Goal: Information Seeking & Learning: Learn about a topic

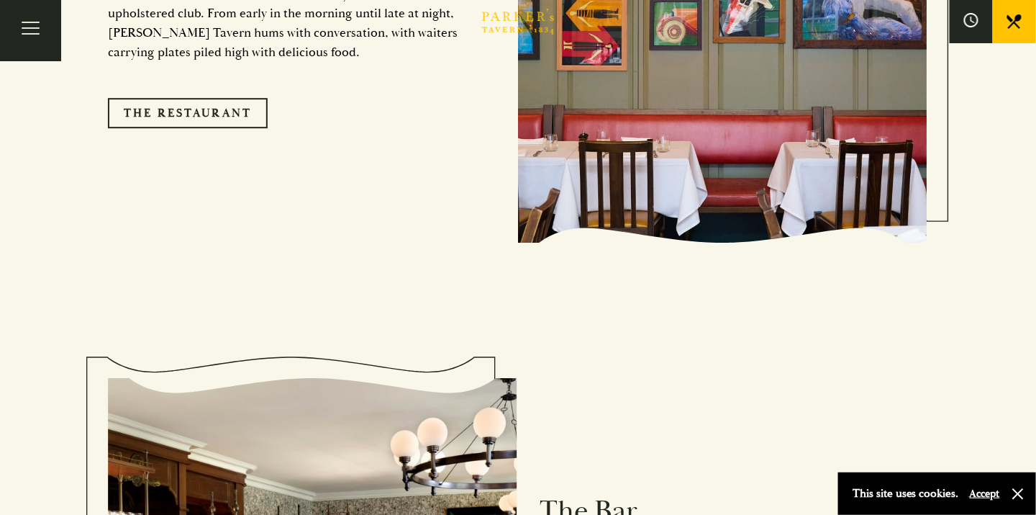
scroll to position [1296, 0]
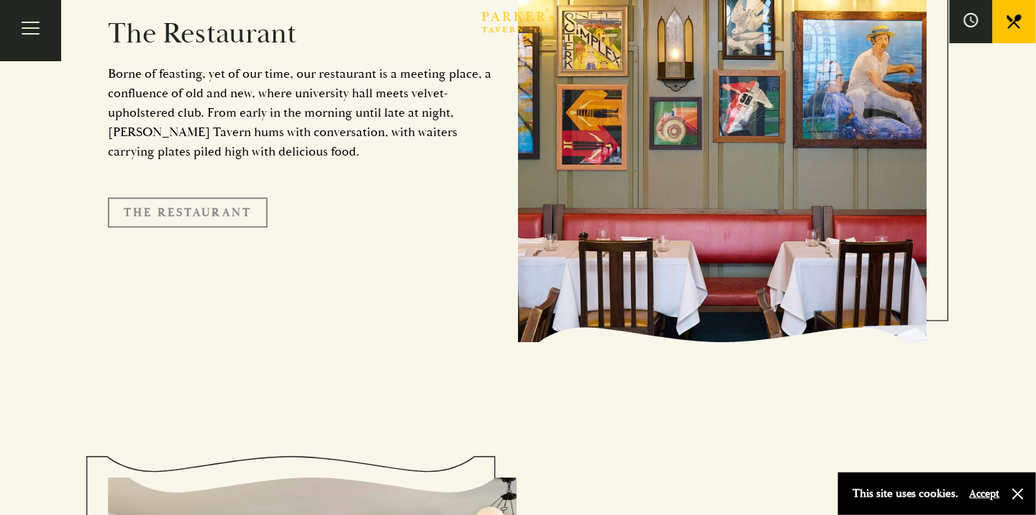
click at [210, 202] on link "The Restaurant" at bounding box center [188, 212] width 160 height 30
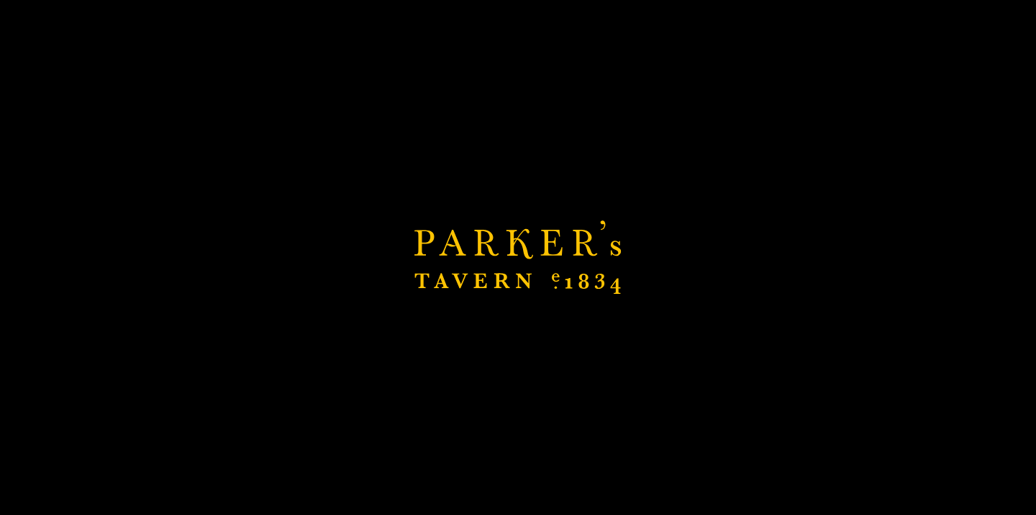
scroll to position [1584, 0]
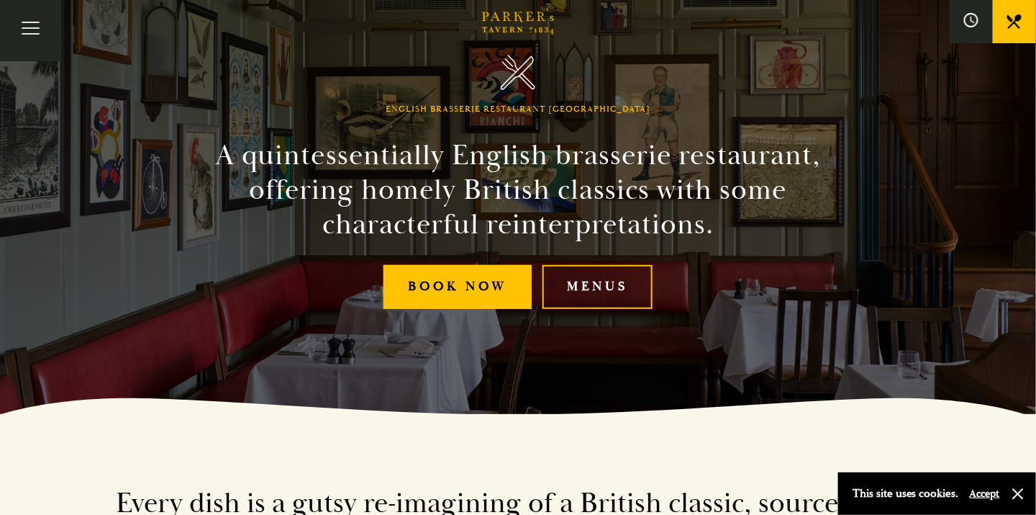
scroll to position [144, 0]
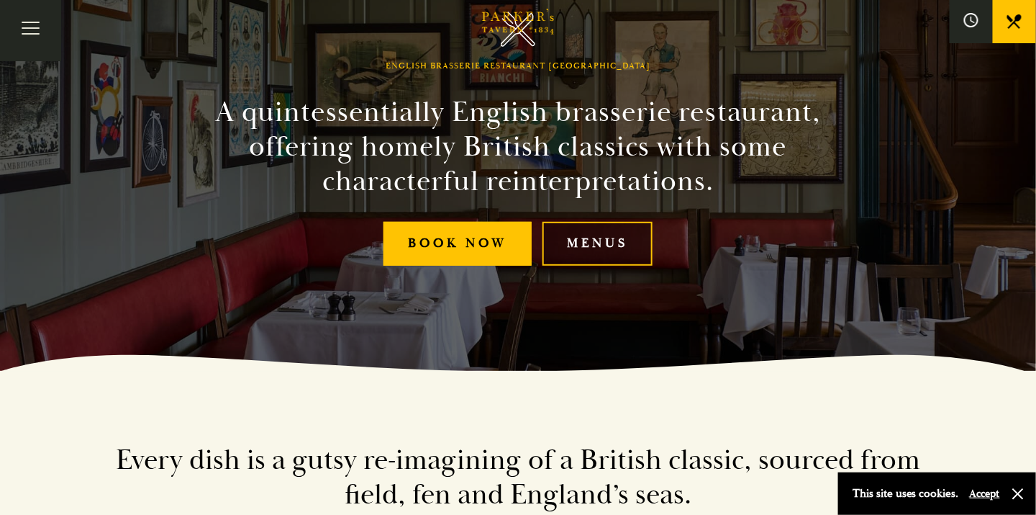
click at [580, 240] on link "Menus" at bounding box center [598, 244] width 110 height 44
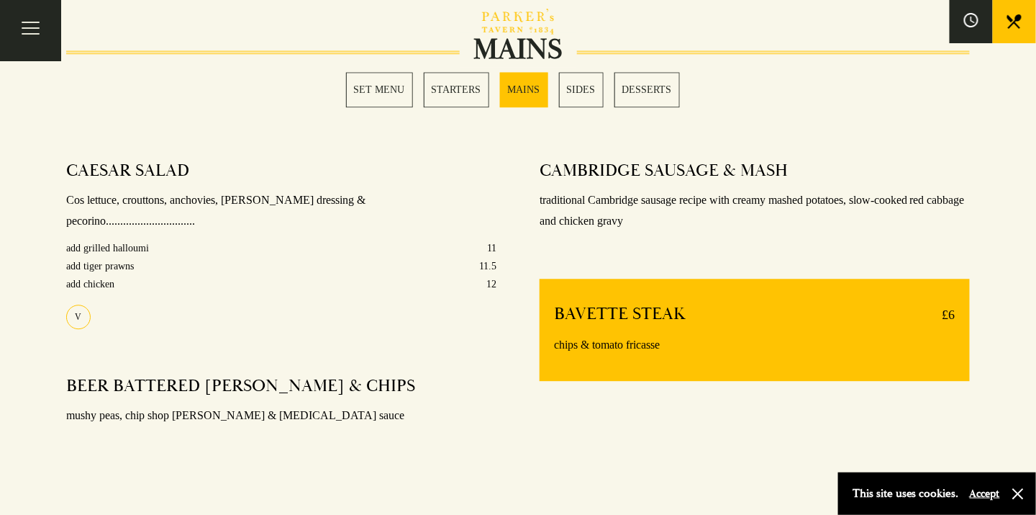
scroll to position [1080, 0]
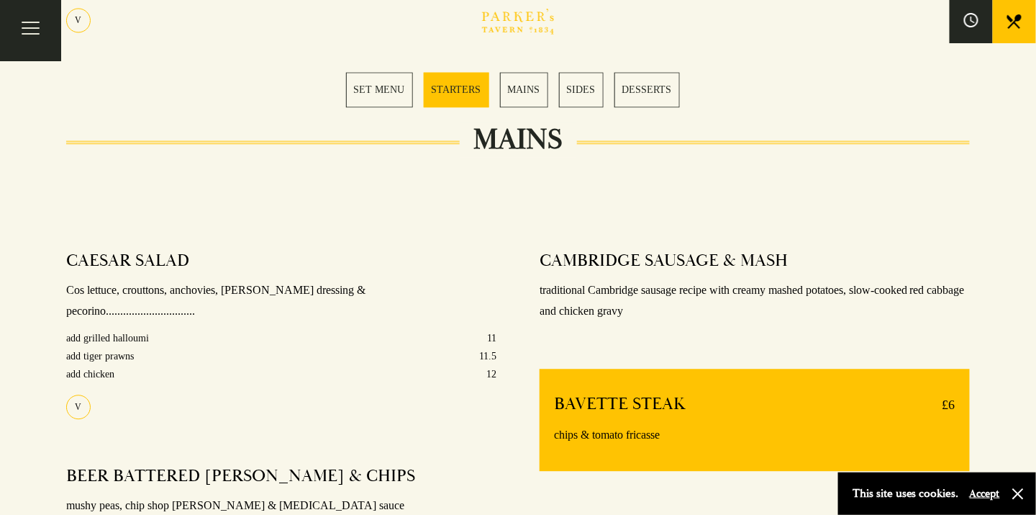
click at [359, 111] on section "SET MENU STARTERS MAINS SIDES DESSERTS" at bounding box center [518, 89] width 1036 height 107
click at [399, 95] on link "SET MENU" at bounding box center [379, 89] width 67 height 35
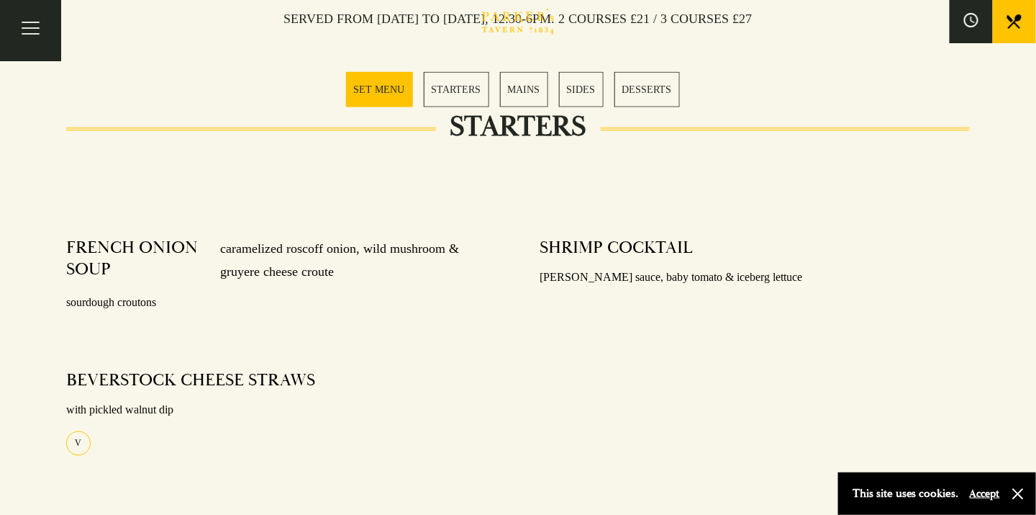
scroll to position [566, 0]
